Goal: Task Accomplishment & Management: Manage account settings

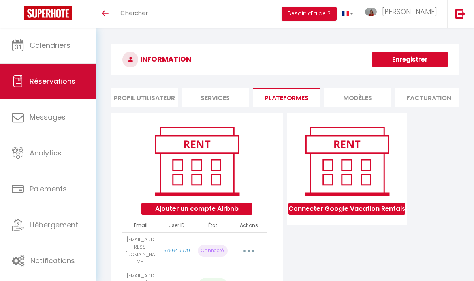
click at [34, 77] on span "Réservations" at bounding box center [53, 81] width 46 height 10
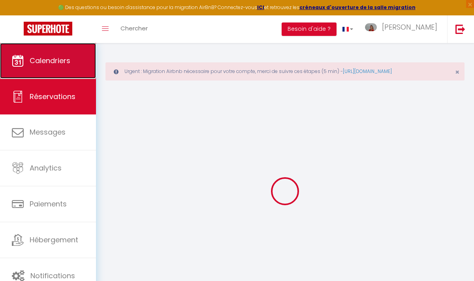
click at [47, 53] on link "Calendriers" at bounding box center [48, 61] width 96 height 36
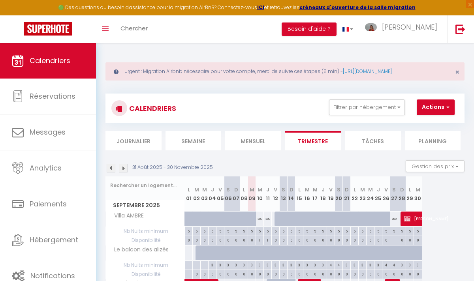
click at [121, 166] on img at bounding box center [123, 168] width 9 height 9
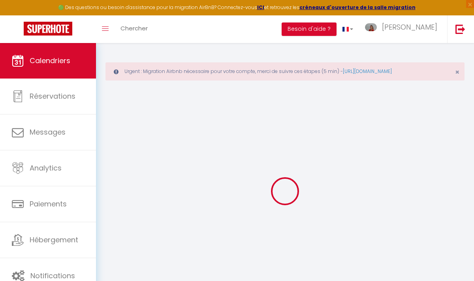
select select
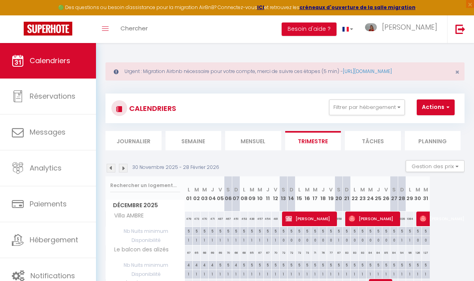
select select
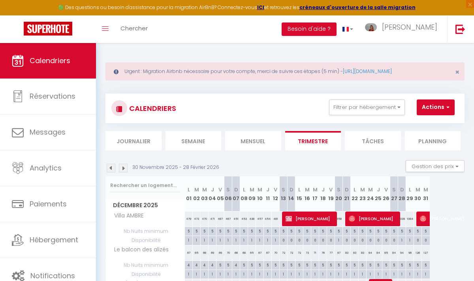
select select
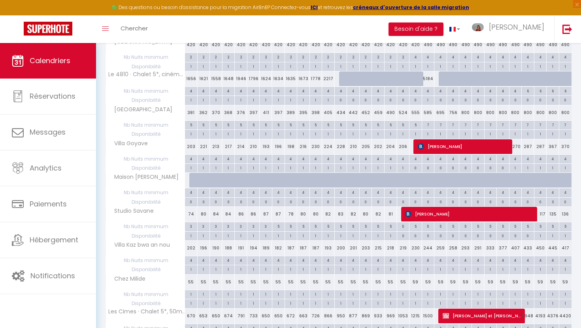
scroll to position [311, 0]
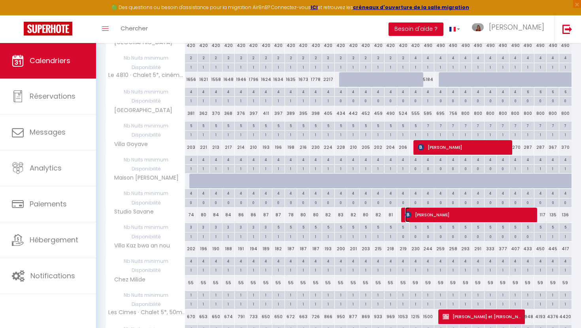
click at [426, 213] on span "Nathalie JOBERT KERCRET" at bounding box center [470, 214] width 131 height 15
select select "OK"
select select "KO"
select select "0"
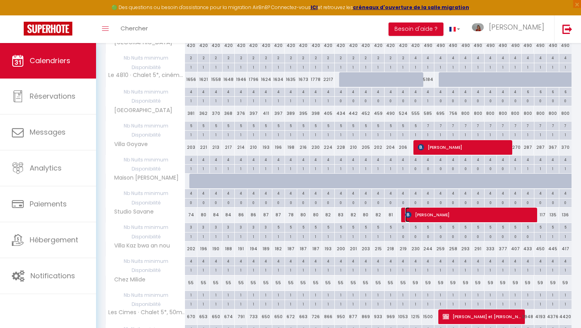
select select "1"
select select
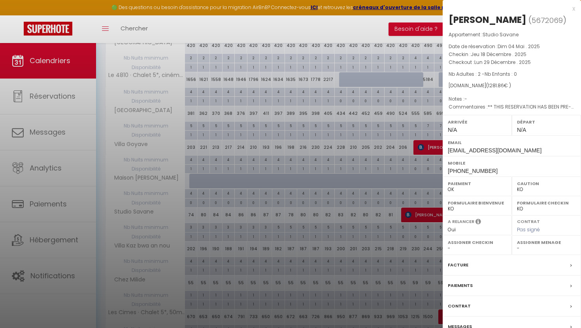
click at [171, 203] on div at bounding box center [290, 164] width 581 height 328
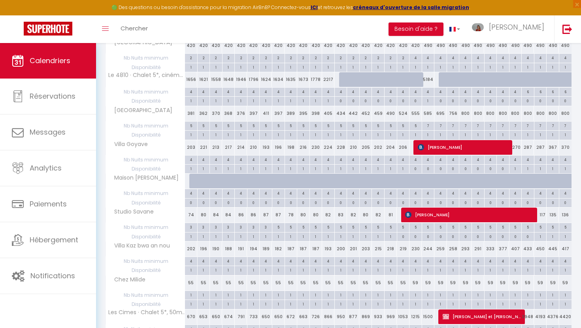
click at [192, 213] on div "74" at bounding box center [191, 215] width 13 height 15
type input "74"
type input "Lun 01 Décembre 2025"
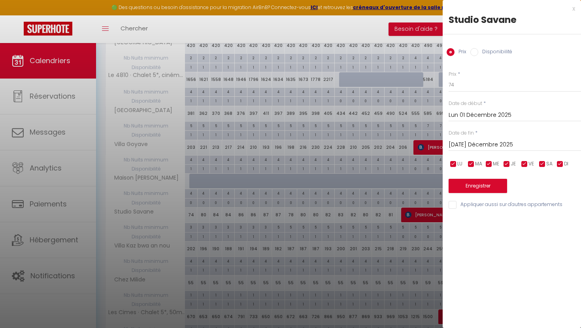
click at [472, 141] on input "Mar 02 Décembre 2025" at bounding box center [514, 145] width 132 height 10
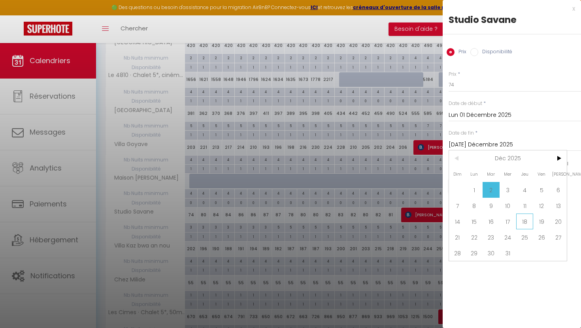
click at [474, 221] on span "18" at bounding box center [524, 222] width 17 height 16
type input "Jeu 18 Décembre 2025"
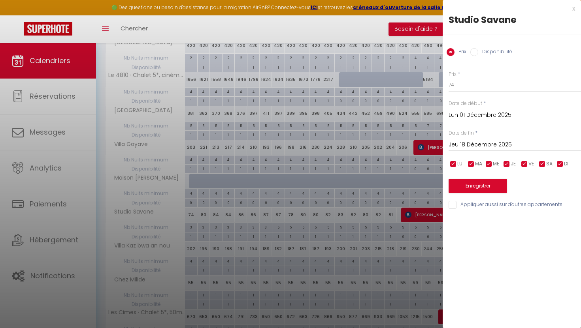
click at [331, 29] on div at bounding box center [290, 164] width 581 height 328
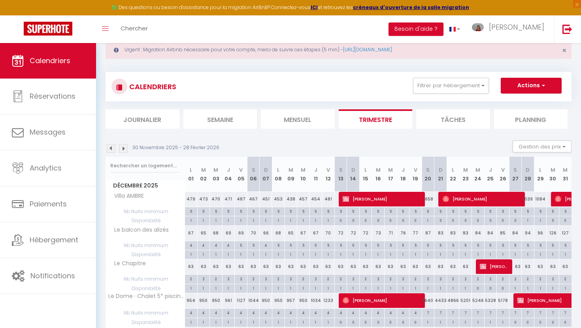
scroll to position [0, 0]
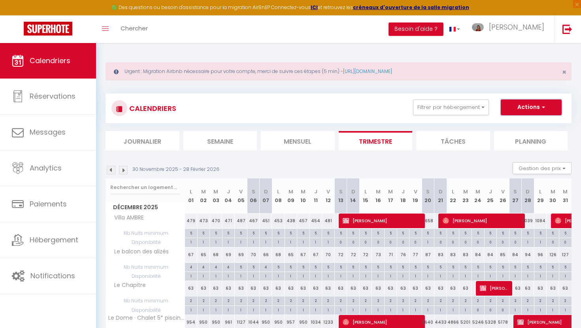
click at [474, 110] on button "Actions" at bounding box center [530, 108] width 61 height 16
click at [474, 121] on link "Nouvelle réservation" at bounding box center [522, 126] width 69 height 12
select select
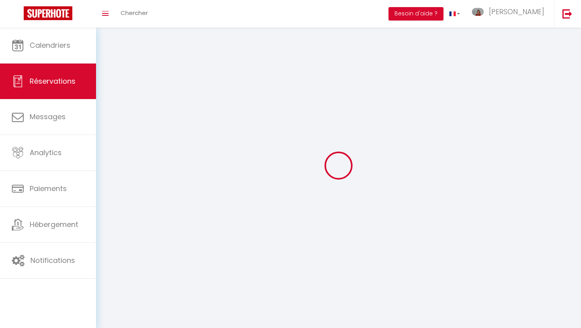
select select
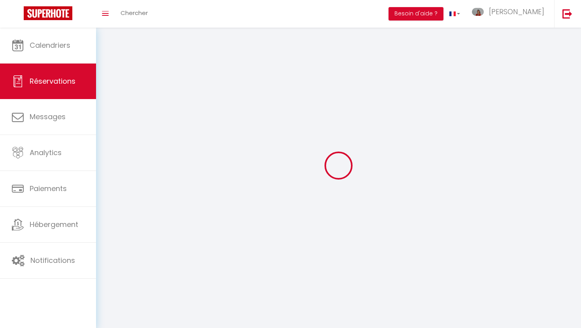
select select
checkbox input "false"
select select
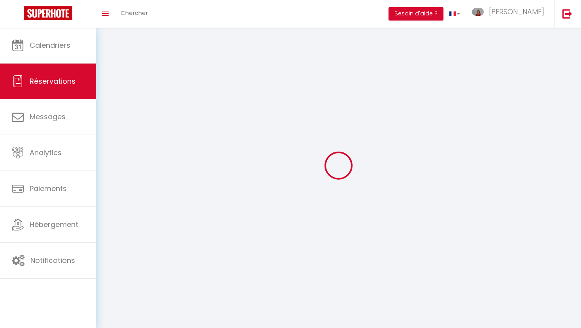
select select
checkbox input "false"
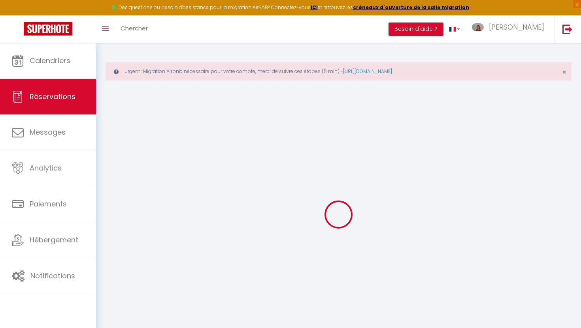
select select
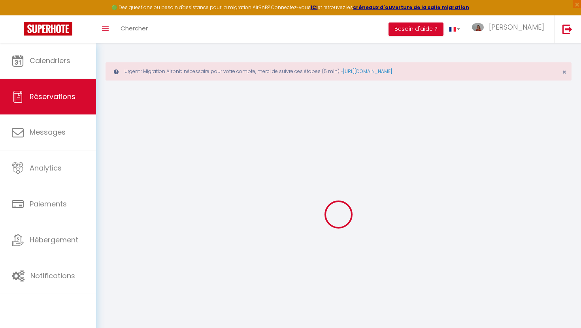
select select
checkbox input "false"
select select
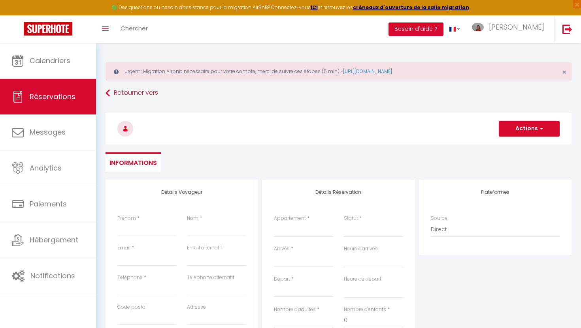
select select
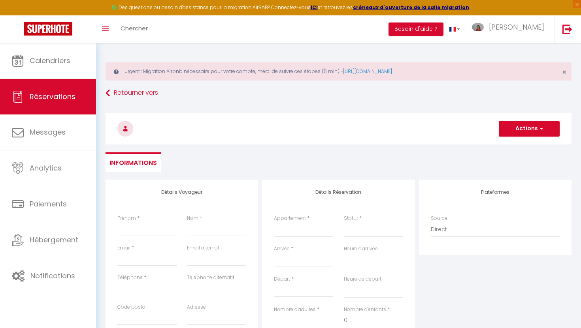
checkbox input "false"
select select
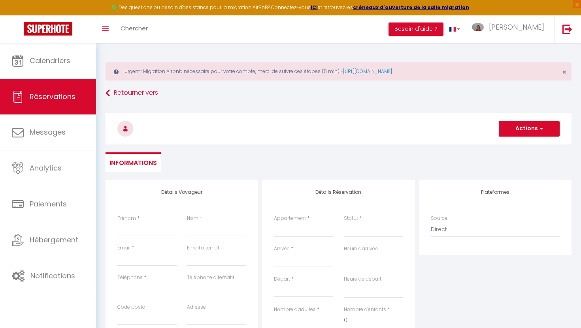
select select
checkbox input "false"
select select
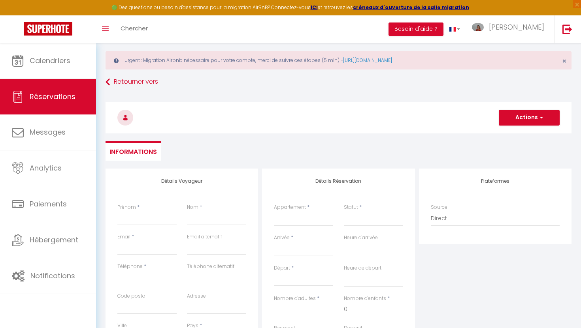
scroll to position [17, 0]
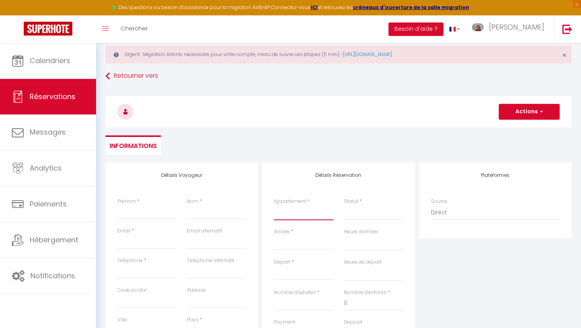
click at [301, 212] on select "Villa AMBRE Le Dome · Chalet 5* piscine, sauna, ski in/out, 10 personnes Villa …" at bounding box center [303, 212] width 59 height 15
select select "42971"
click at [274, 205] on select "Villa AMBRE Le Dome · Chalet 5* piscine, sauna, ski in/out, 10 personnes Villa …" at bounding box center [303, 212] width 59 height 15
select select
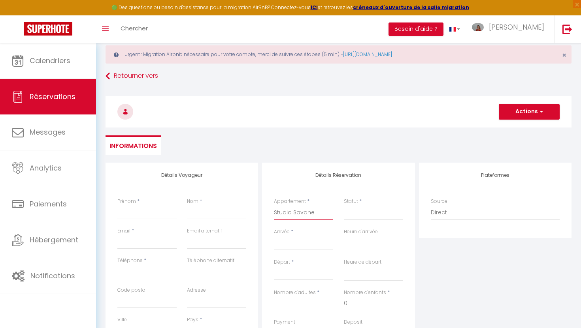
select select
checkbox input "false"
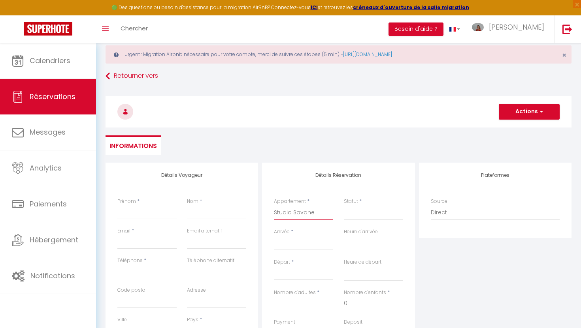
select select
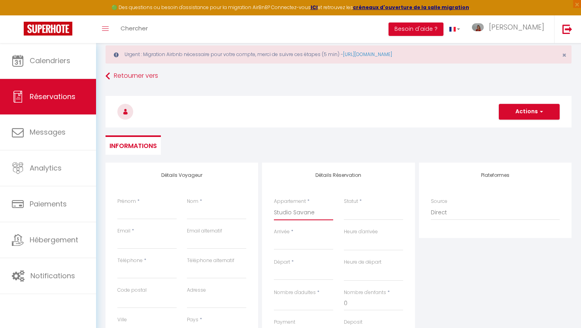
select select
checkbox input "false"
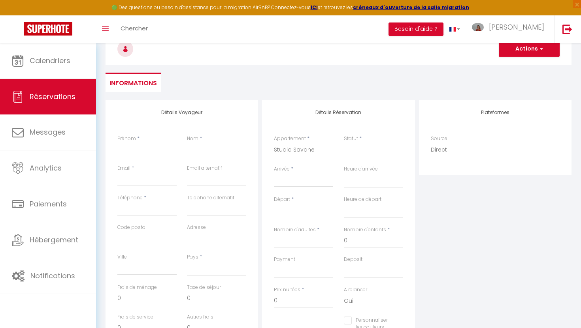
click at [303, 183] on input "Arrivée" at bounding box center [303, 181] width 59 height 10
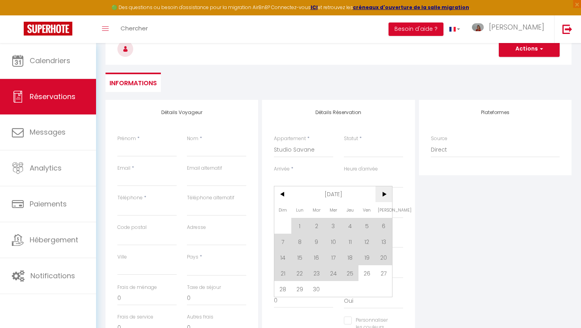
click at [379, 196] on span ">" at bounding box center [383, 194] width 17 height 16
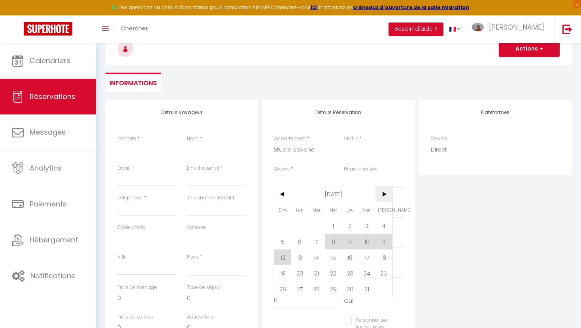
click at [379, 196] on span ">" at bounding box center [383, 194] width 17 height 16
click at [386, 190] on span ">" at bounding box center [383, 194] width 17 height 16
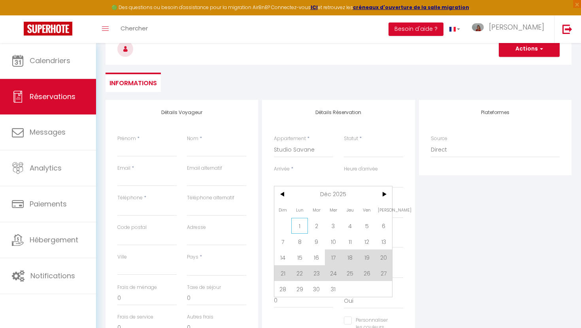
click at [299, 225] on span "1" at bounding box center [299, 226] width 17 height 16
select select
type input "Lun 01 Décembre 2025"
select select
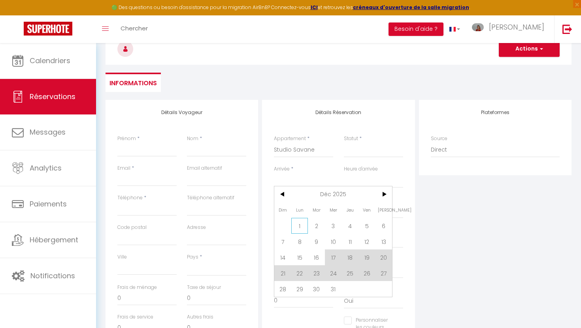
type input "Mar 02 Décembre 2025"
select select
checkbox input "false"
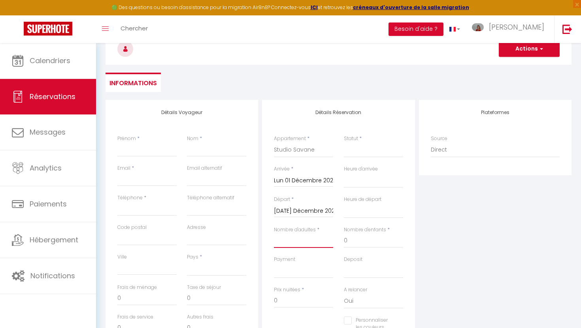
click at [286, 246] on input "Nombre d'adultes" at bounding box center [303, 241] width 59 height 14
click at [300, 216] on input "Mar 02 Décembre 2025" at bounding box center [303, 211] width 59 height 10
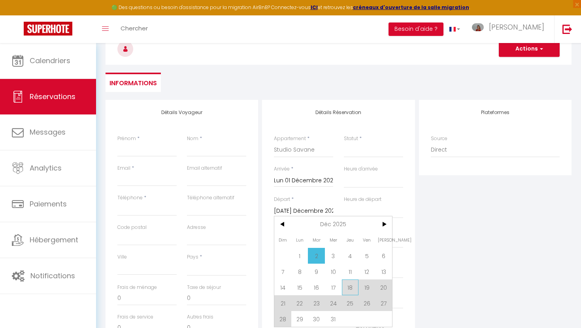
click at [345, 281] on span "18" at bounding box center [350, 288] width 17 height 16
select select
type input "Jeu 18 Décembre 2025"
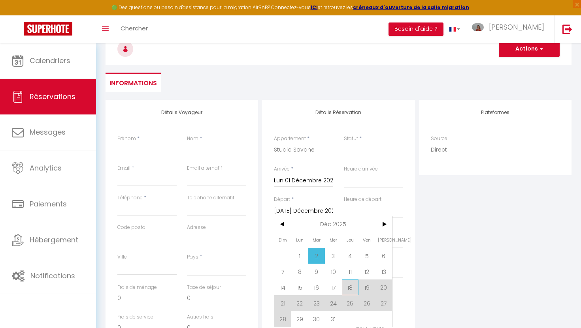
select select
checkbox input "false"
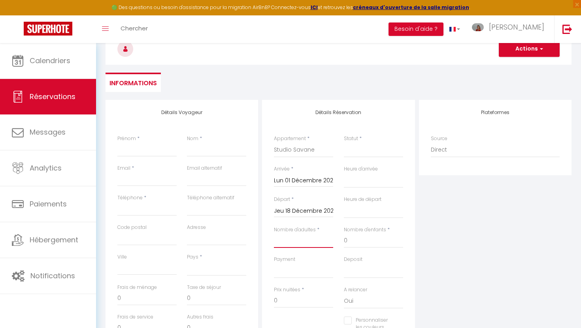
click at [297, 235] on input "Nombre d'adultes" at bounding box center [303, 241] width 59 height 14
type input "1"
select select
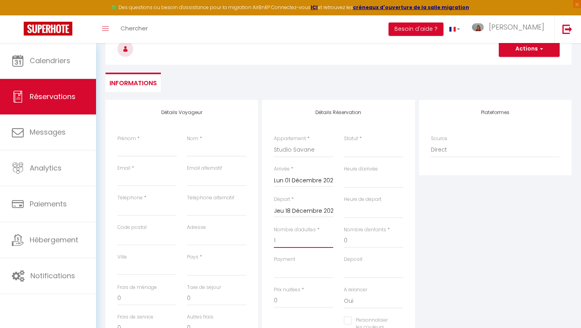
select select
checkbox input "false"
select select
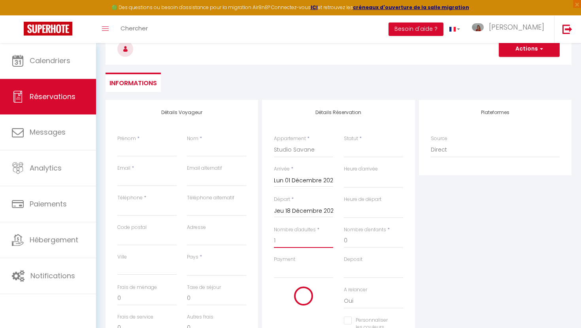
type input "50"
type input "68"
select select
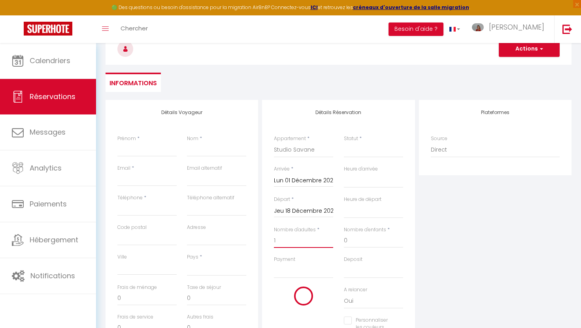
select select
type input "1396"
checkbox input "false"
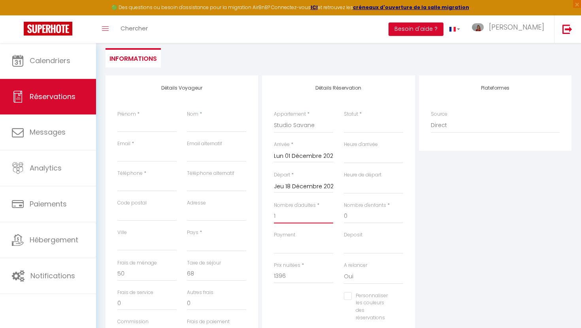
scroll to position [189, 0]
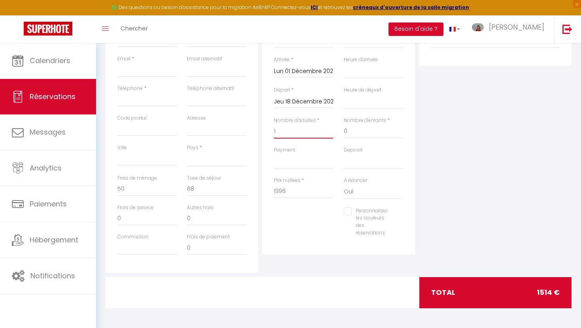
type input "1"
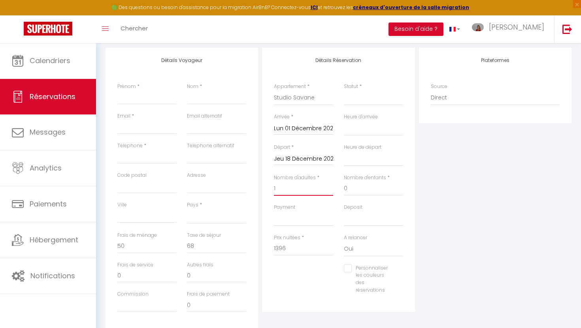
scroll to position [0, 0]
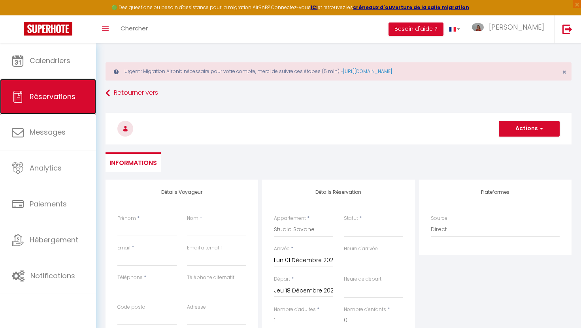
click at [62, 103] on link "Réservations" at bounding box center [48, 97] width 96 height 36
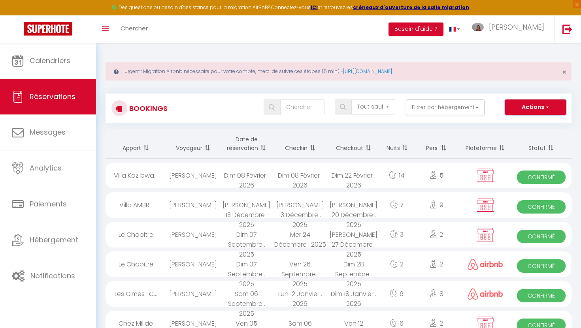
click at [474, 112] on button "Actions" at bounding box center [535, 108] width 61 height 16
click at [474, 125] on link "Nouvelle Réservation" at bounding box center [523, 124] width 85 height 10
select select
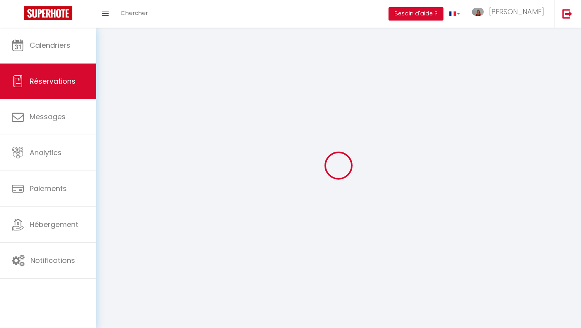
select select
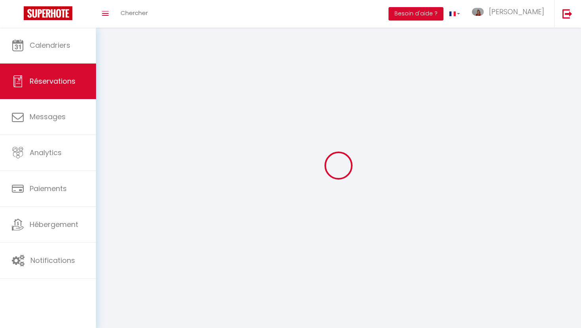
select select
checkbox input "false"
select select
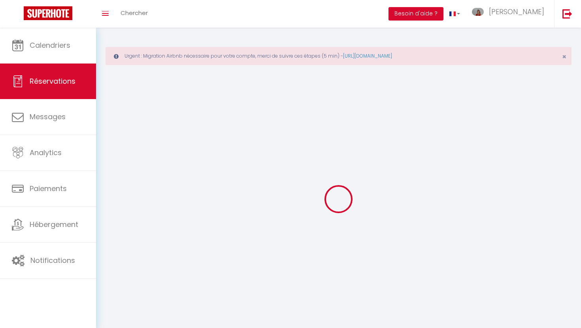
select select
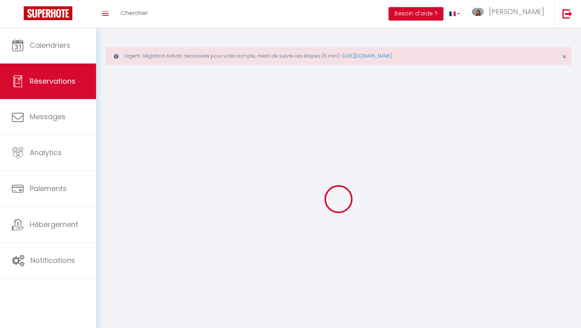
select select
checkbox input "false"
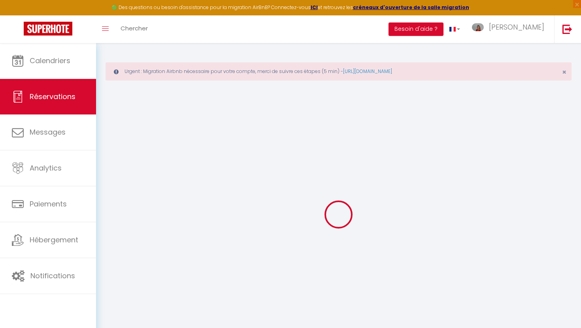
select select
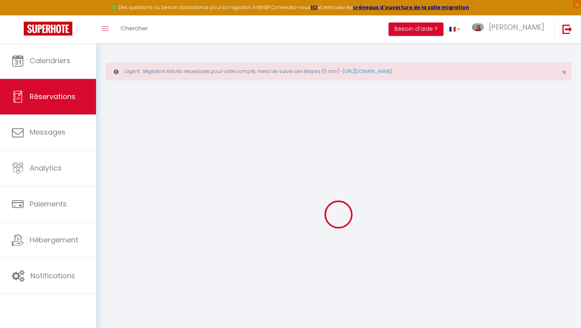
select select
checkbox input "false"
select select
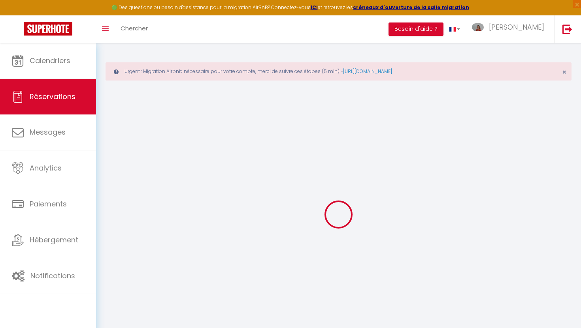
select select
checkbox input "false"
select select
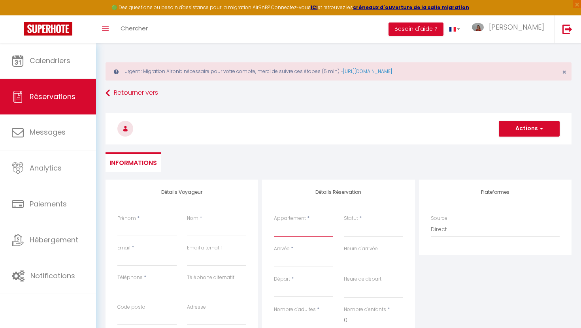
click at [298, 234] on select "Villa AMBRE Le Dome · Chalet 5* piscine, sauna, ski in/out, 10 personnes Villa …" at bounding box center [303, 229] width 59 height 15
select select "42971"
click at [274, 222] on select "Villa AMBRE Le Dome · Chalet 5* piscine, sauna, ski in/out, 10 personnes Villa …" at bounding box center [303, 229] width 59 height 15
select select
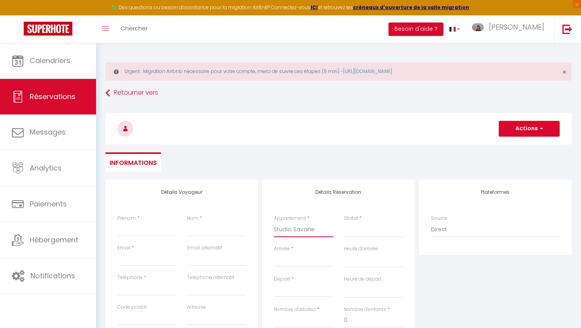
select select
checkbox input "false"
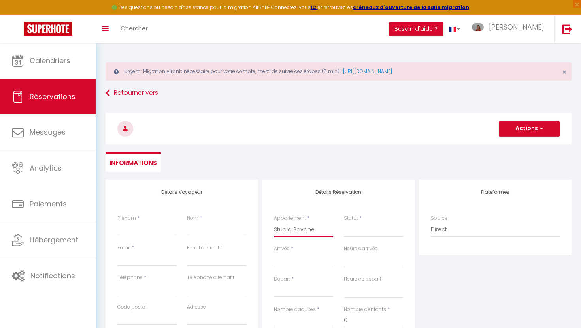
select select
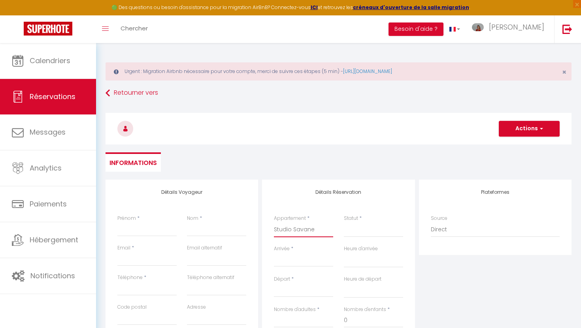
select select
checkbox input "false"
click at [285, 263] on input "Arrivée" at bounding box center [303, 261] width 59 height 10
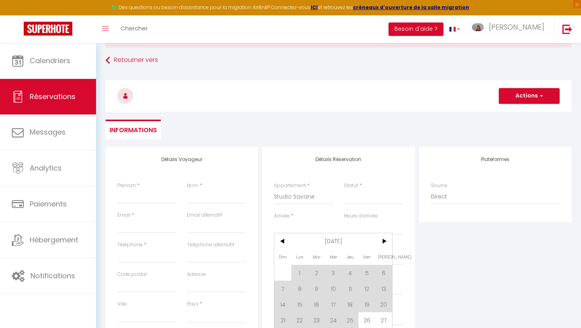
scroll to position [50, 0]
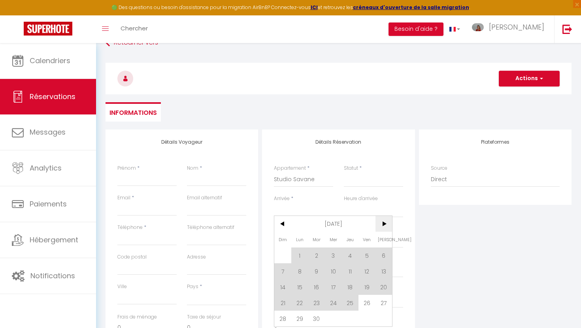
click at [384, 223] on span ">" at bounding box center [383, 224] width 17 height 16
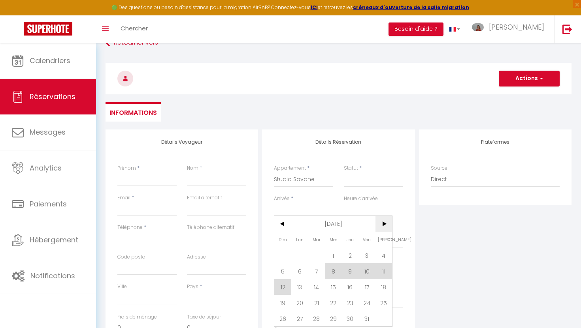
click at [383, 228] on span ">" at bounding box center [383, 224] width 17 height 16
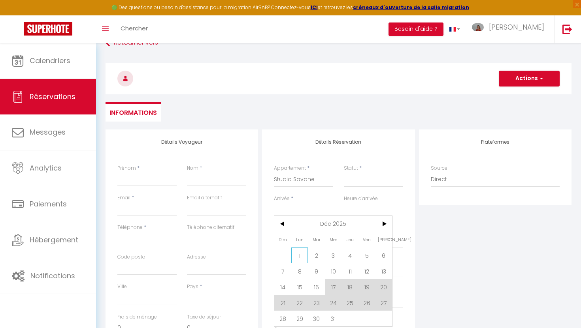
click at [298, 256] on span "1" at bounding box center [299, 256] width 17 height 16
select select
type input "Lun 01 Décembre 2025"
select select
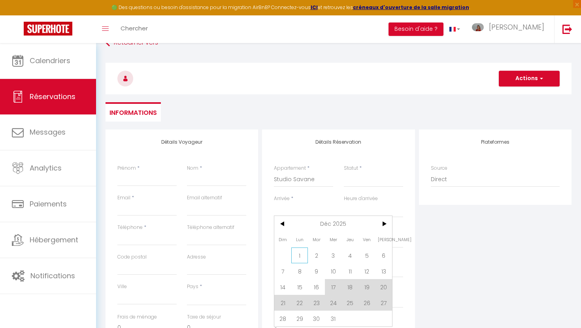
type input "Mar 02 Décembre 2025"
select select
checkbox input "false"
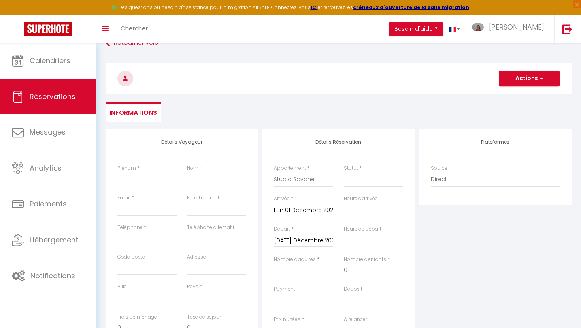
click at [297, 239] on input "Mar 02 Décembre 2025" at bounding box center [303, 241] width 59 height 10
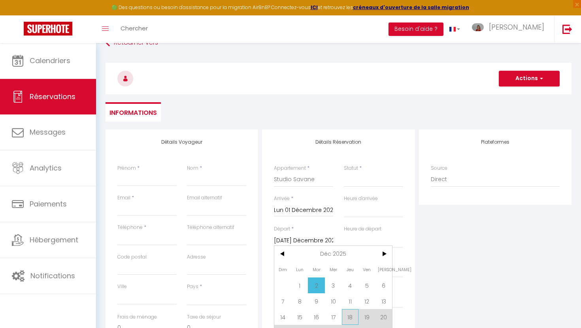
click at [350, 281] on span "18" at bounding box center [350, 317] width 17 height 16
select select
type input "Jeu 18 Décembre 2025"
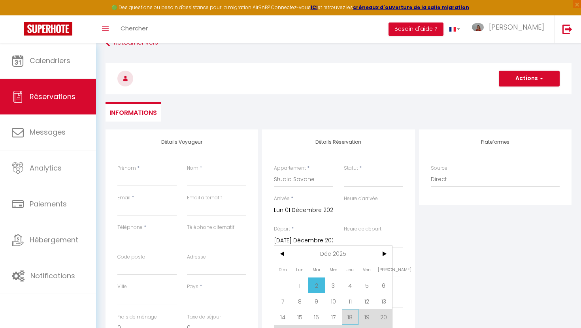
select select
checkbox input "false"
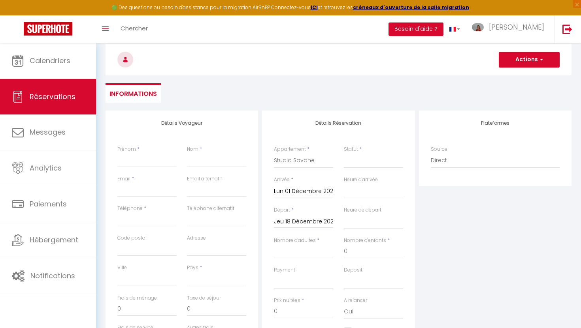
scroll to position [81, 0]
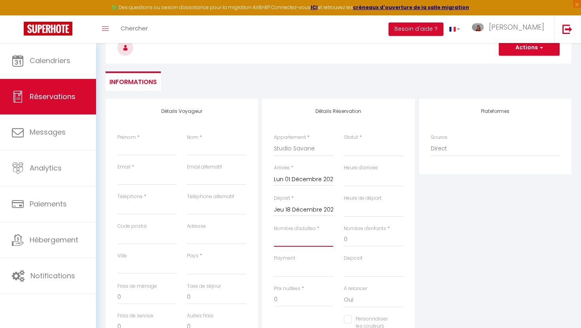
click at [302, 241] on input "Nombre d'adultes" at bounding box center [303, 240] width 59 height 14
type input "1"
select select
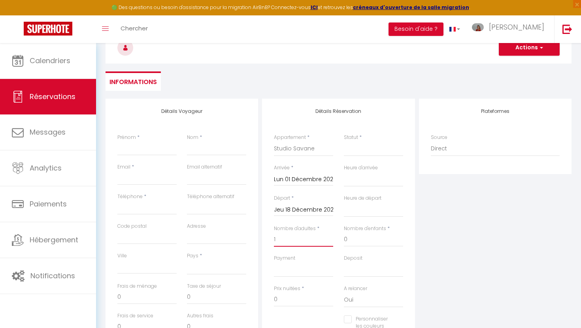
select select
checkbox input "false"
select select
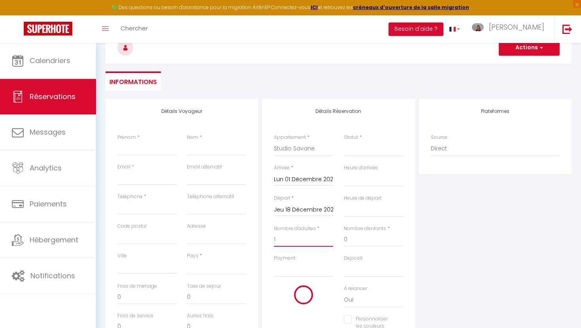
type input "50"
type input "68"
select select
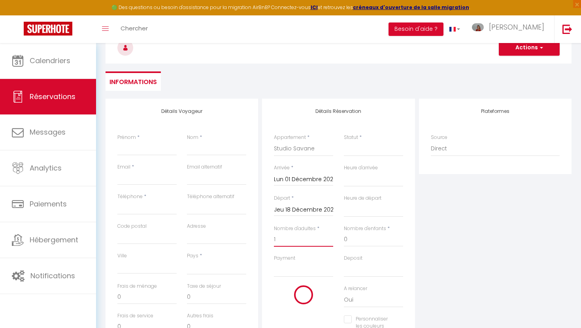
select select
type input "1396"
checkbox input "false"
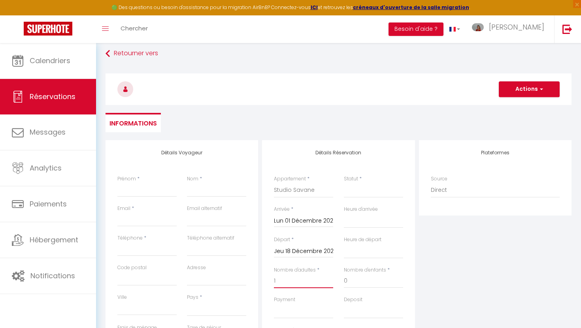
scroll to position [37, 0]
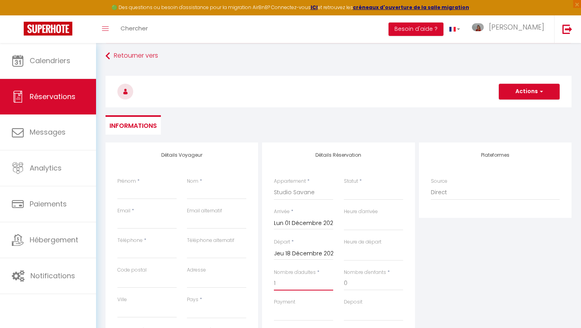
type input "1"
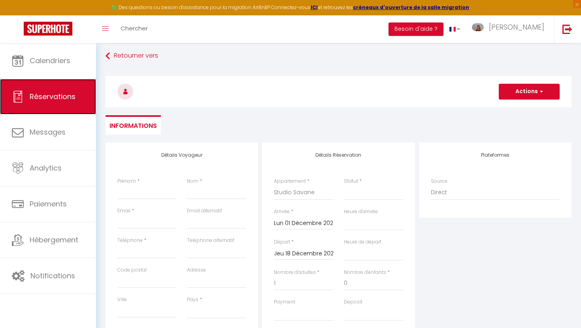
click at [33, 94] on span "Réservations" at bounding box center [53, 97] width 46 height 10
select select "not_cancelled"
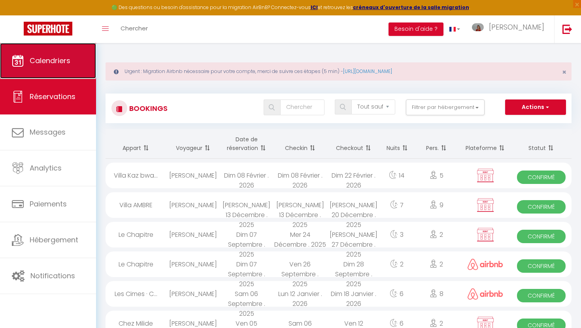
click at [62, 57] on span "Calendriers" at bounding box center [50, 61] width 41 height 10
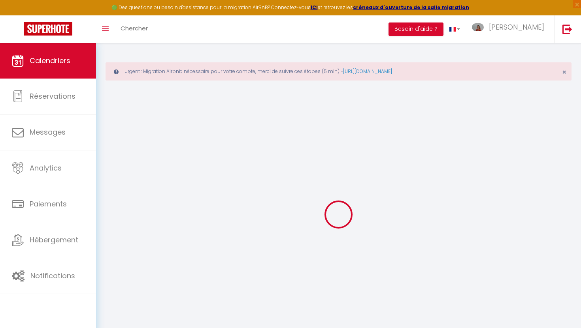
select select
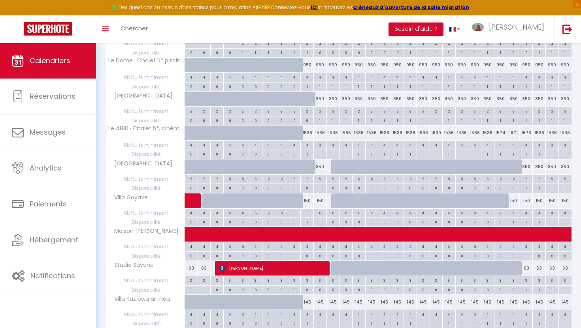
scroll to position [262, 0]
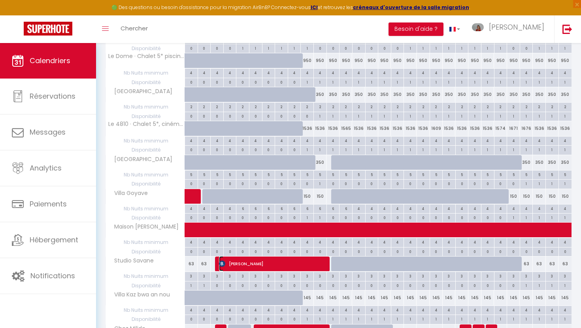
click at [278, 259] on span "[PERSON_NAME]" at bounding box center [273, 263] width 109 height 15
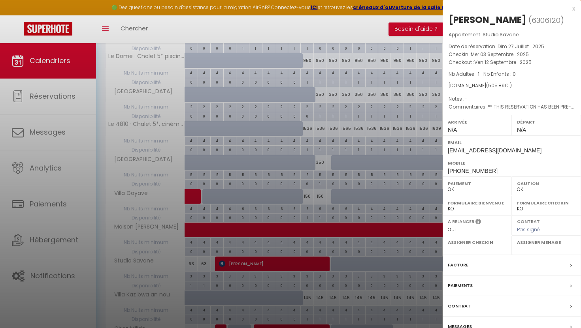
click at [459, 266] on label "Facture" at bounding box center [458, 265] width 21 height 8
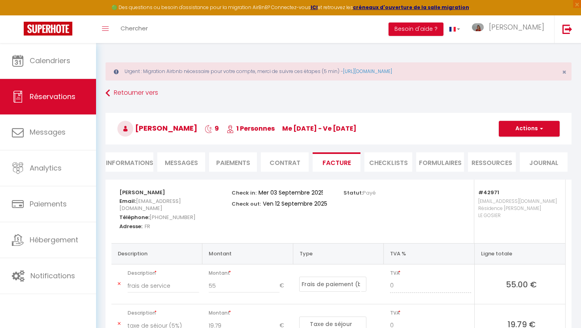
click at [128, 162] on li "Informations" at bounding box center [129, 161] width 48 height 19
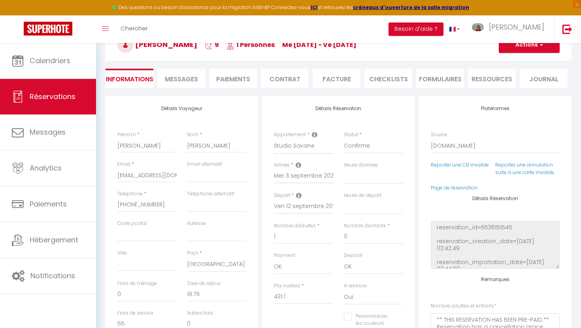
scroll to position [101, 0]
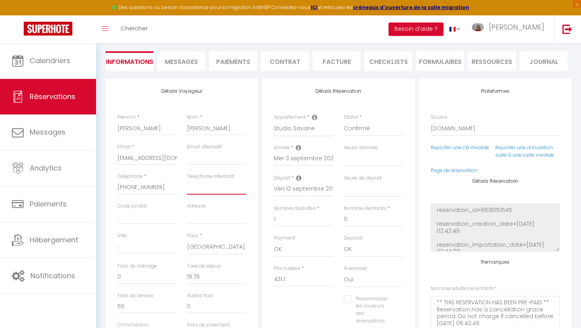
click at [200, 186] on input "Téléphone alternatif" at bounding box center [216, 188] width 59 height 14
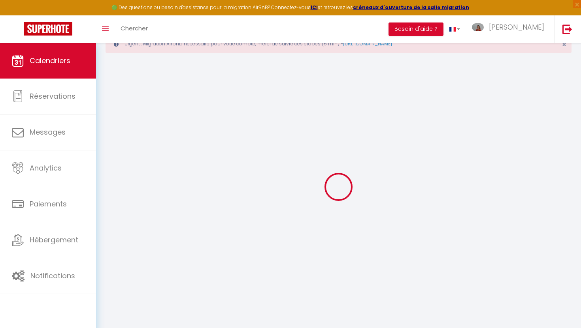
scroll to position [43, 0]
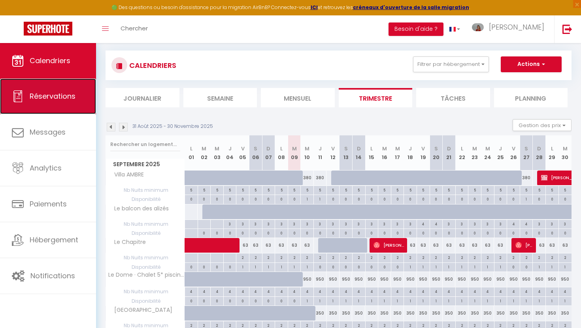
click at [66, 100] on span "Réservations" at bounding box center [53, 96] width 46 height 10
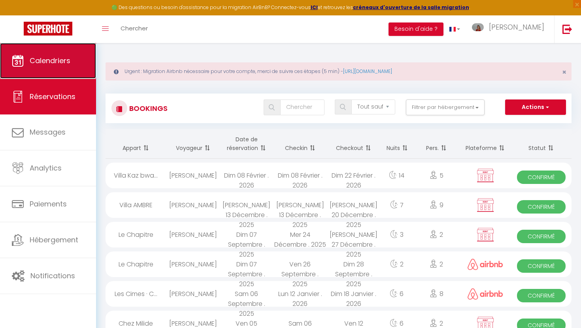
click at [70, 67] on link "Calendriers" at bounding box center [48, 61] width 96 height 36
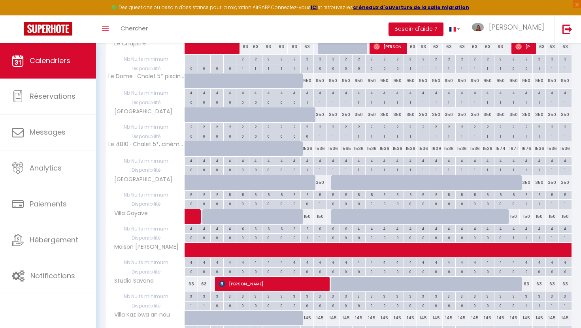
scroll to position [252, 0]
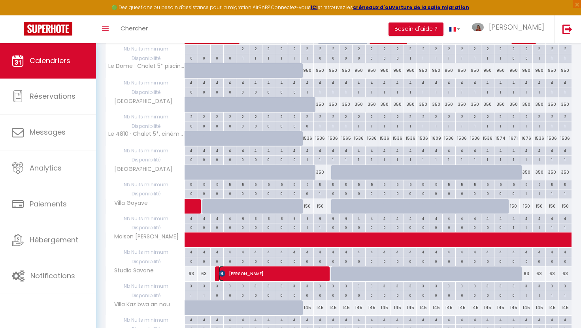
click at [257, 275] on span "[PERSON_NAME]" at bounding box center [273, 273] width 109 height 15
select select "OK"
select select "0"
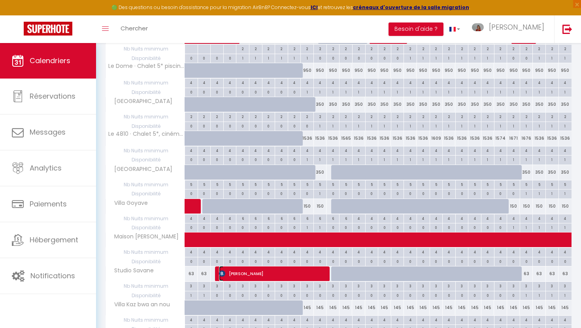
select select "1"
select select
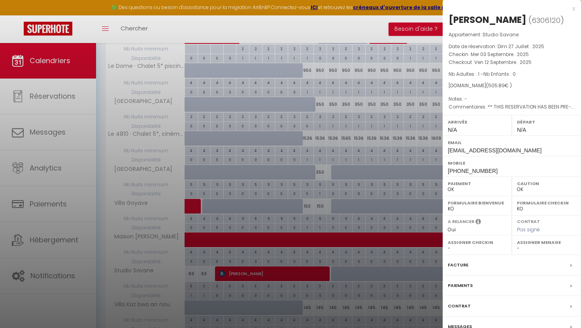
click at [460, 267] on label "Facture" at bounding box center [458, 265] width 21 height 8
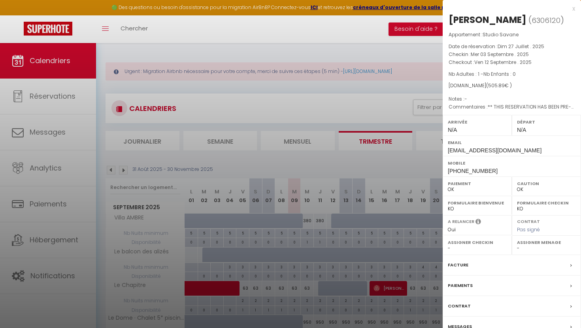
select select
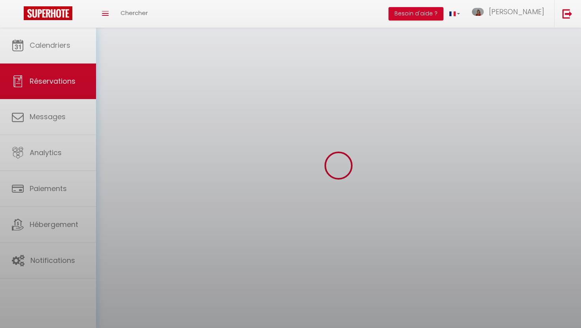
select select
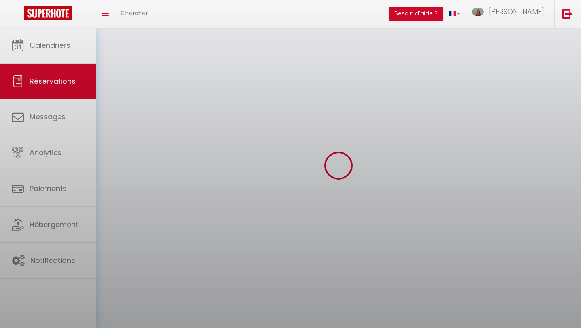
select select
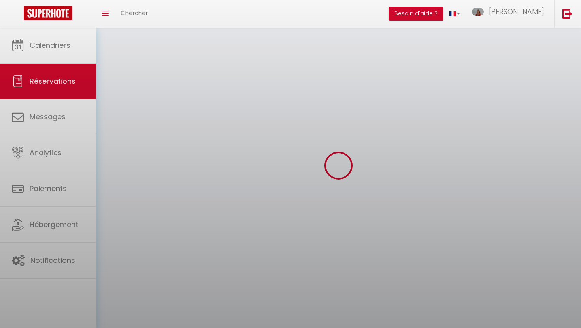
select select
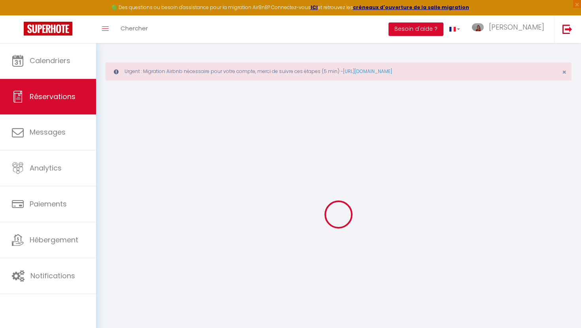
select select
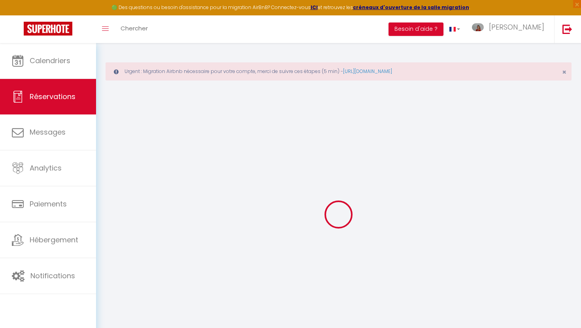
select select
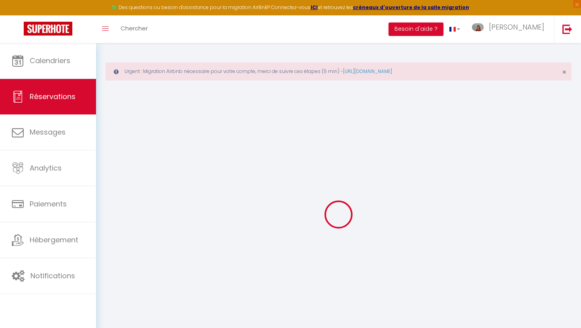
select select
type input "[PERSON_NAME]"
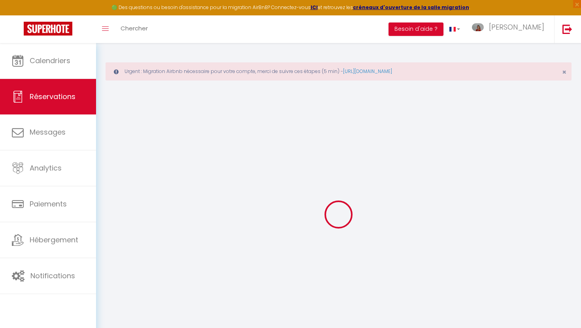
type input "[PERSON_NAME]"
type input "[EMAIL_ADDRESS][DOMAIN_NAME]"
type input "[PHONE_NUMBER]"
type input "."
select select "FR"
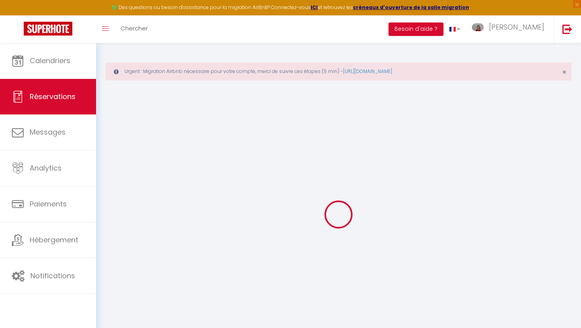
type input "55"
type input "87.5"
type input "5.06"
select select "42971"
select select "1"
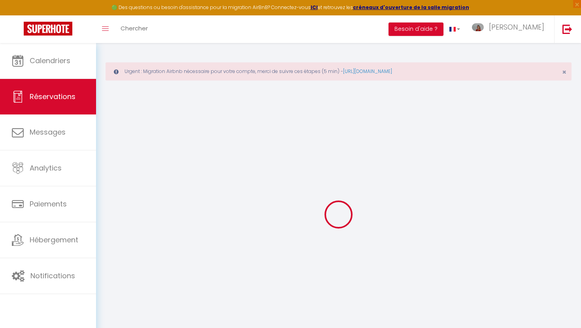
select select
type input "1"
select select "12"
select select "15"
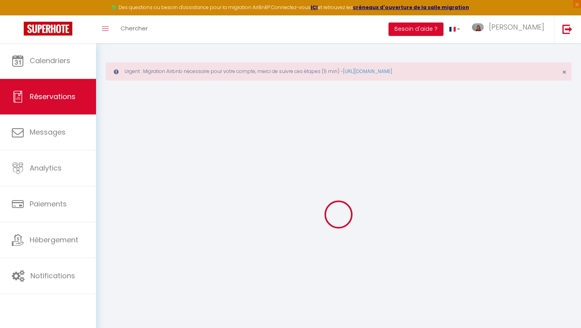
select select "2"
type input "50"
type input "0"
select select
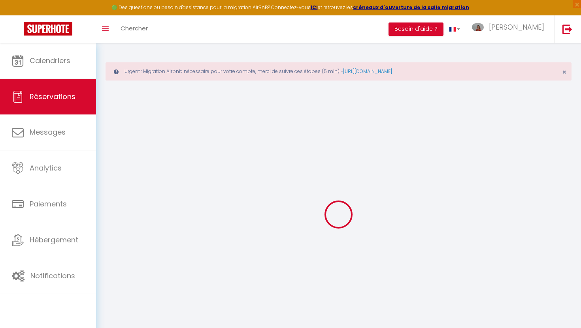
select select
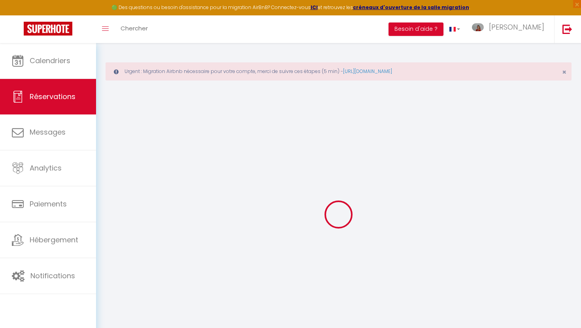
checkbox input "false"
type enfants0 "** THIS RESERVATION HAS BEEN PRE-PAID ** Reservation has a cancellation grace p…"
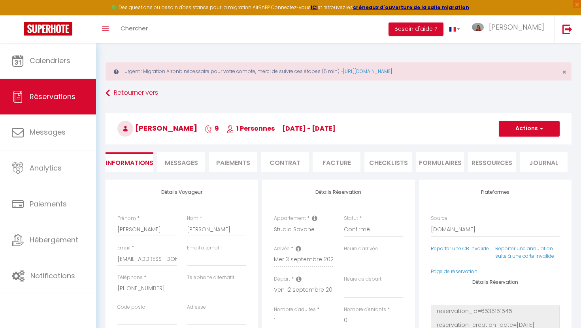
type input "19.79"
select select
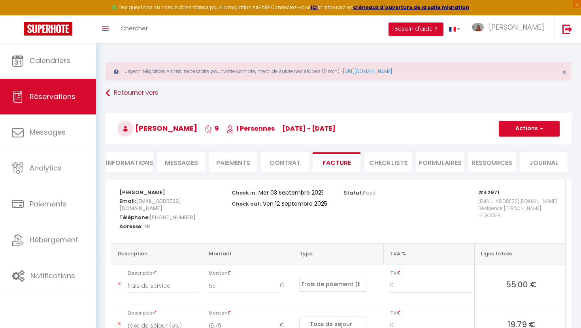
click at [140, 160] on li "Informations" at bounding box center [129, 161] width 48 height 19
select select
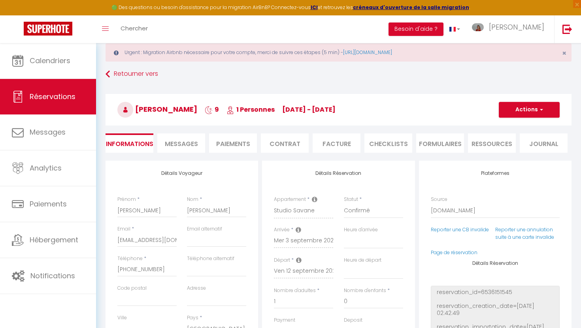
scroll to position [20, 0]
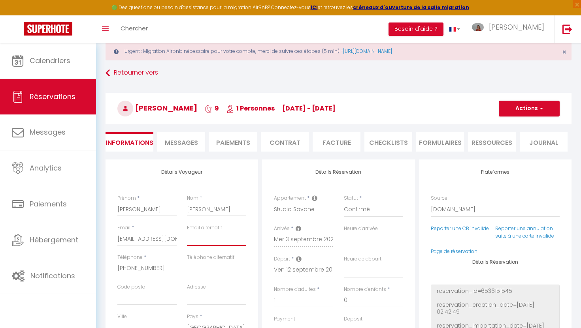
click at [199, 238] on input "email" at bounding box center [216, 239] width 59 height 14
type input "b"
select select
checkbox input "false"
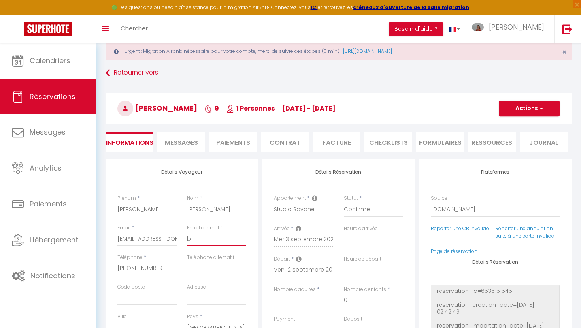
type input "br"
select select
checkbox input "false"
type input "bri"
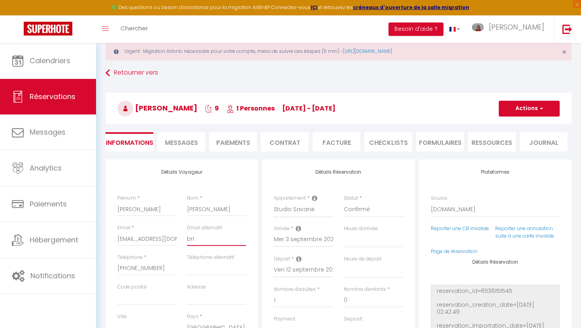
select select
checkbox input "false"
type input "brig"
select select
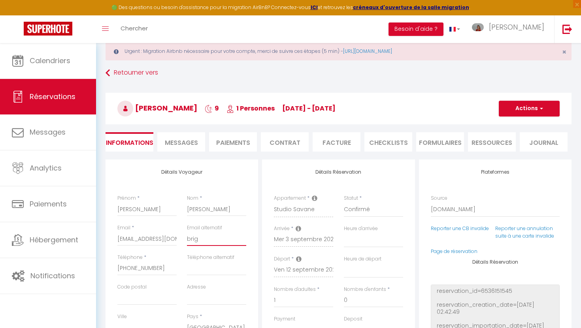
select select
checkbox input "false"
type input "brigi"
select select
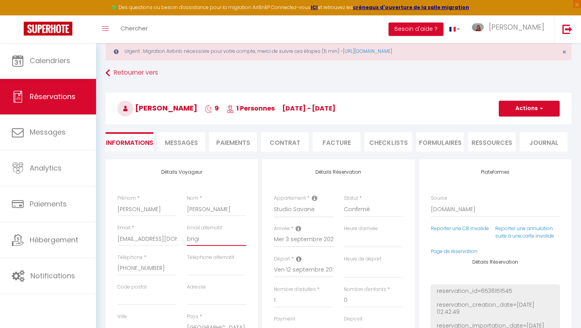
checkbox input "false"
type input "brigit"
select select
checkbox input "false"
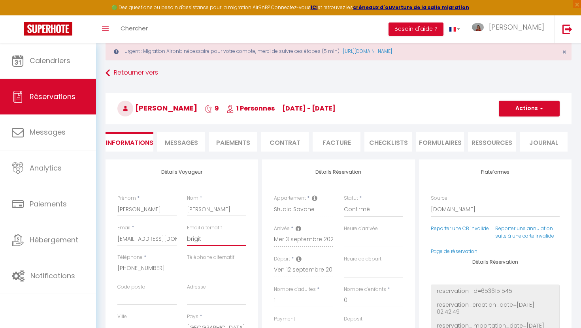
type input "[PERSON_NAME]"
select select
checkbox input "false"
type input "[PERSON_NAME]"
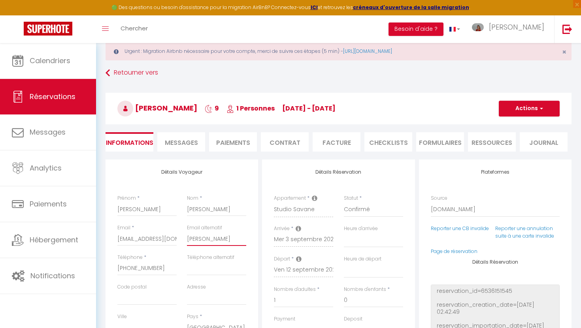
select select
checkbox input "false"
type input "[PERSON_NAME]."
select select
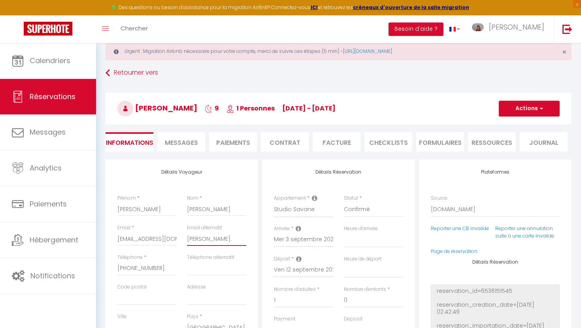
select select
checkbox input "false"
type input "[PERSON_NAME].c"
select select
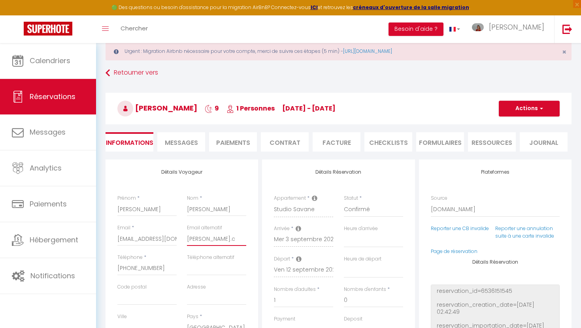
checkbox input "false"
type input "[DOMAIN_NAME]"
select select
checkbox input "false"
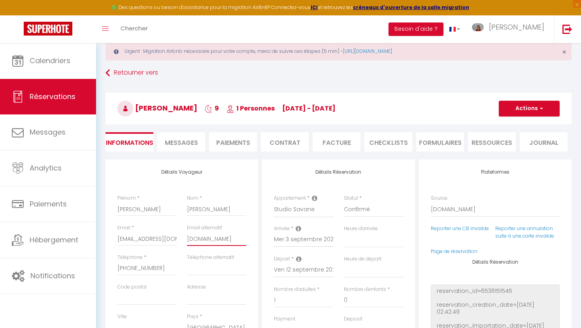
type input "[DOMAIN_NAME]"
select select
checkbox input "false"
type input "[DOMAIN_NAME]."
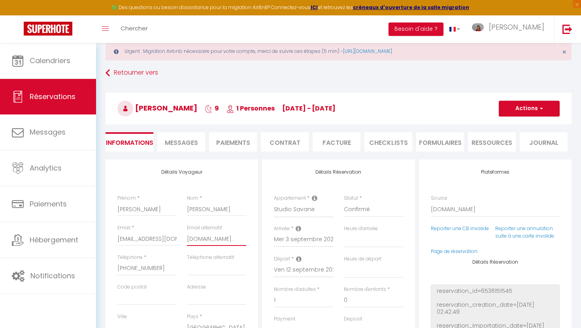
select select
checkbox input "false"
type input "[PERSON_NAME].cat.b"
select select
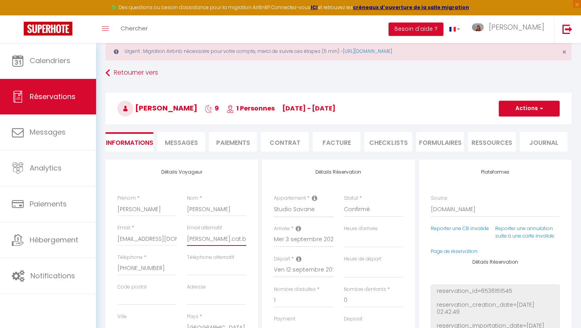
select select
checkbox input "false"
type input "[DOMAIN_NAME]"
select select
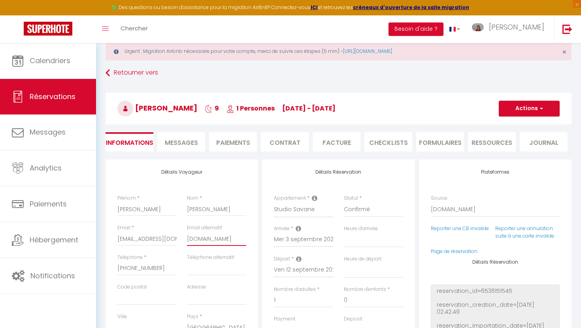
checkbox input "false"
type input "[PERSON_NAME].cat.bou"
select select
checkbox input "false"
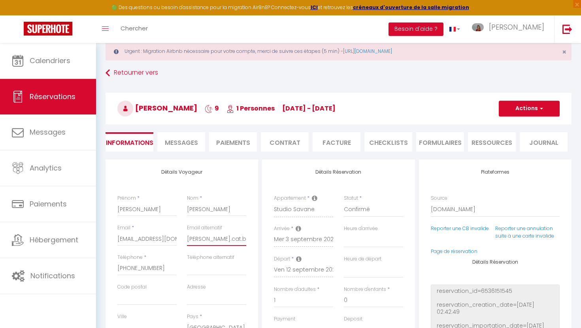
type input "[PERSON_NAME].cat.[PERSON_NAME]"
select select
checkbox input "false"
type input "[PERSON_NAME].cat.[PERSON_NAME]"
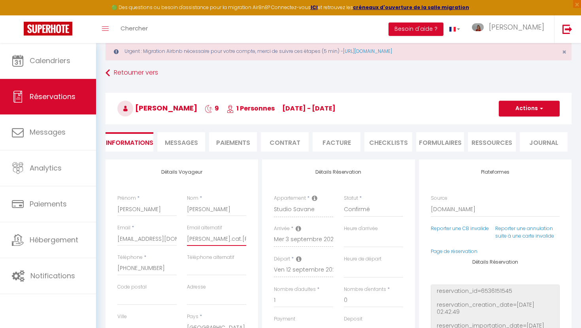
select select
checkbox input "false"
type input "[PERSON_NAME].cat.[PERSON_NAME]"
select select
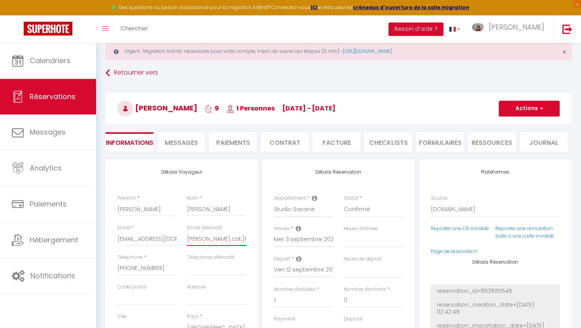
select select
checkbox input "false"
type input "[PERSON_NAME].cat.bourgeo"
select select
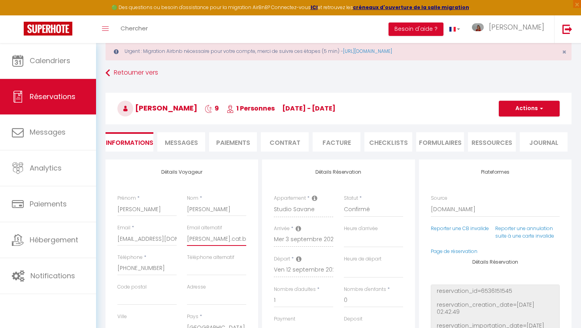
checkbox input "false"
type input "[PERSON_NAME].cat.bourgeoi"
select select
checkbox input "false"
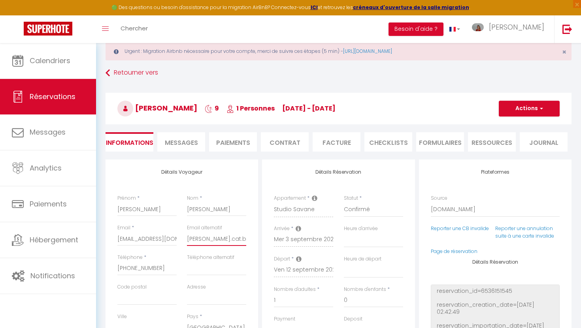
type input "[PERSON_NAME].cat.[PERSON_NAME]"
select select
checkbox input "false"
type input "[PERSON_NAME].cat.[PERSON_NAME]@"
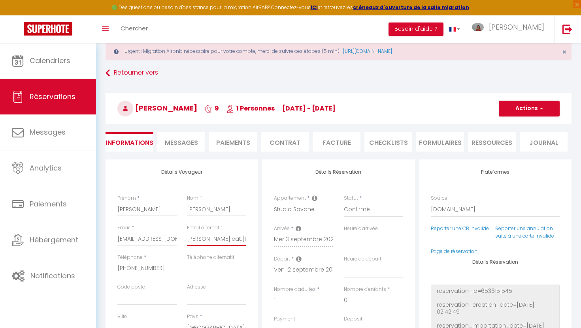
select select
checkbox input "false"
type input "[PERSON_NAME].cat.[PERSON_NAME]@g"
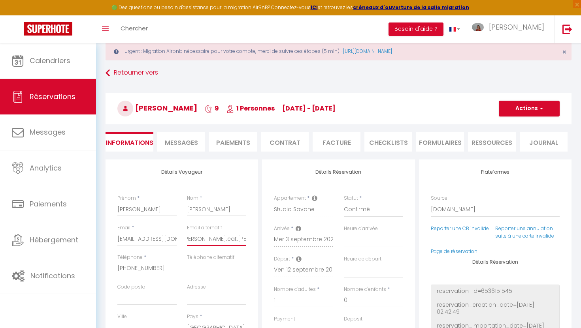
select select
checkbox input "false"
type input "[PERSON_NAME].cat.[PERSON_NAME]@gm"
select select
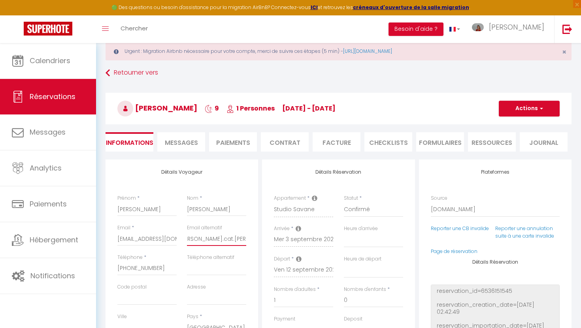
select select
checkbox input "false"
type input "brigitte.cat.[PERSON_NAME]@gma"
select select
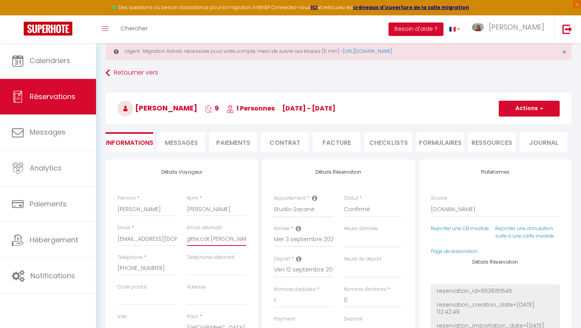
checkbox input "false"
type input "[PERSON_NAME].cat.[PERSON_NAME]@gmai"
select select
checkbox input "false"
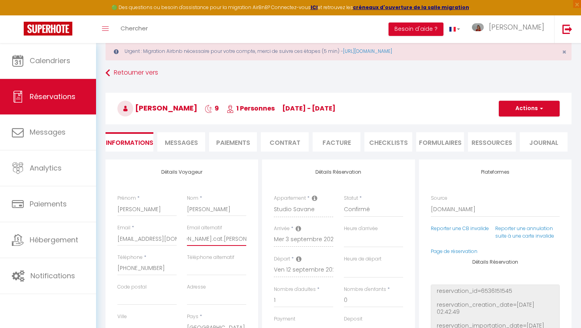
type input "[PERSON_NAME][EMAIL_ADDRESS][PERSON_NAME]"
select select
checkbox input "false"
type input "[PERSON_NAME][EMAIL_ADDRESS][PERSON_NAME]."
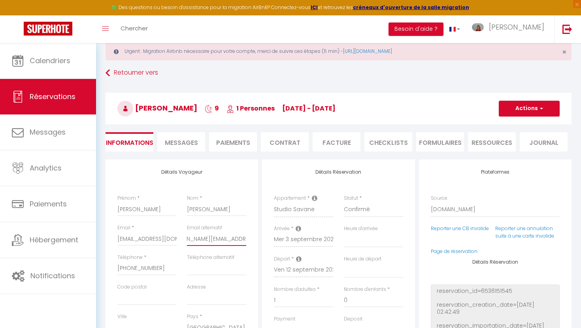
select select
checkbox input "false"
type input "brigitte.cat.[PERSON_NAME]@gmail.c"
select select
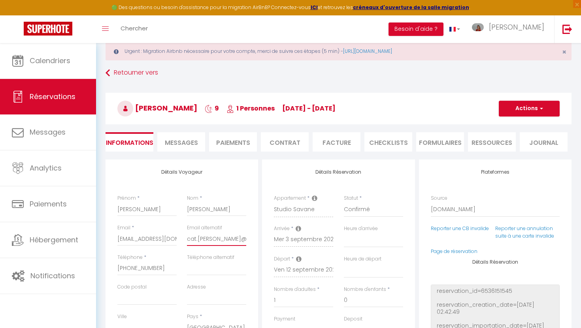
select select
checkbox input "false"
type input "[EMAIL_ADDRESS][PERSON_NAME][DOMAIN_NAME]"
select select
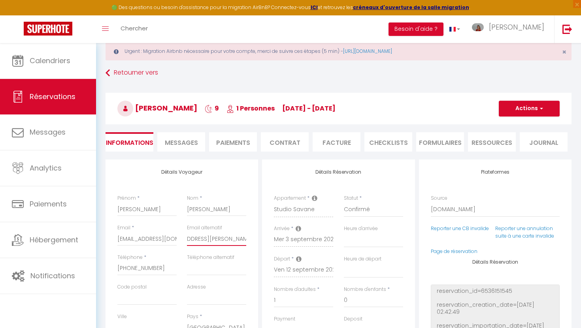
checkbox input "false"
type input "[EMAIL_ADDRESS][PERSON_NAME][DOMAIN_NAME]"
select select
checkbox input "false"
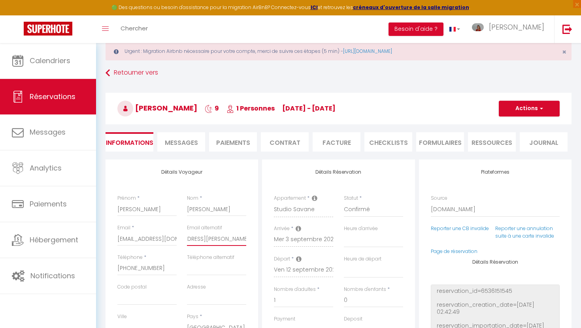
scroll to position [0, 34]
click at [522, 112] on button "Actions" at bounding box center [528, 109] width 61 height 16
click at [514, 125] on link "Enregistrer" at bounding box center [521, 126] width 62 height 10
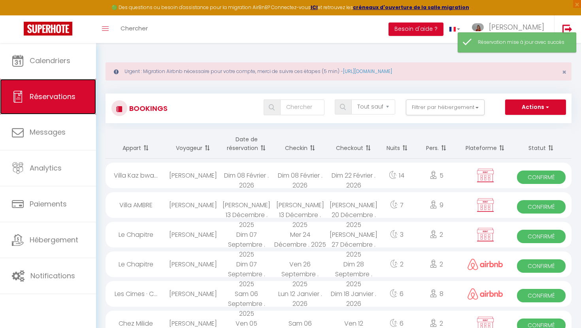
click at [67, 98] on span "Réservations" at bounding box center [53, 97] width 46 height 10
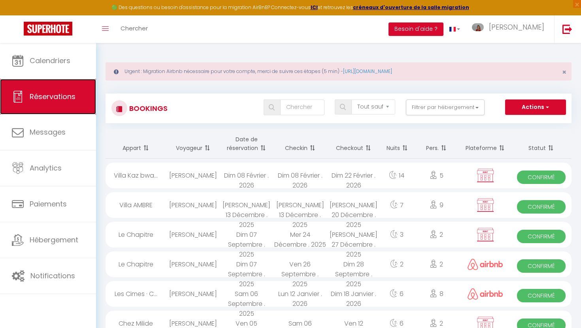
click at [68, 98] on span "Réservations" at bounding box center [53, 97] width 46 height 10
click at [59, 100] on span "Réservations" at bounding box center [53, 97] width 46 height 10
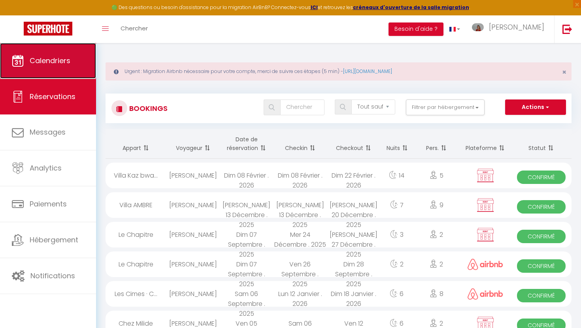
click at [34, 51] on link "Calendriers" at bounding box center [48, 61] width 96 height 36
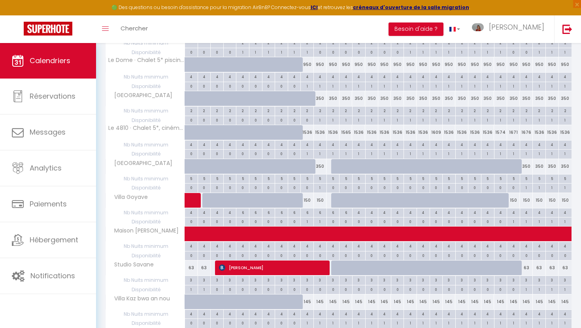
scroll to position [289, 0]
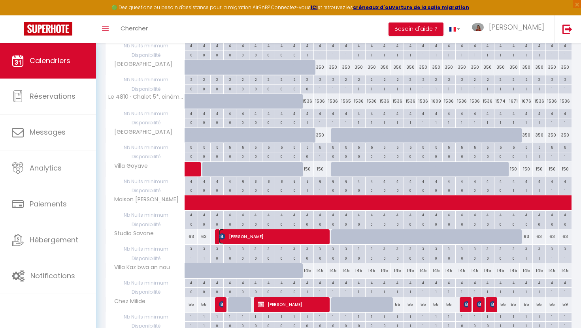
click at [243, 243] on span "[PERSON_NAME]" at bounding box center [273, 236] width 109 height 15
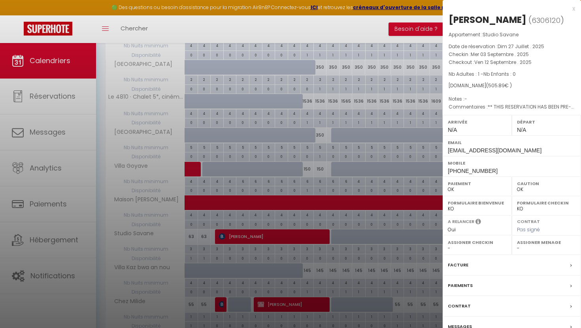
click at [461, 265] on label "Facture" at bounding box center [458, 265] width 21 height 8
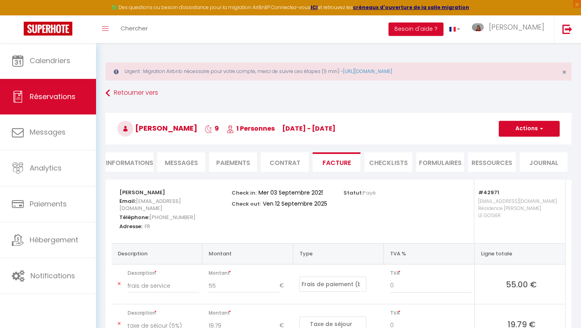
click at [140, 162] on li "Informations" at bounding box center [129, 161] width 48 height 19
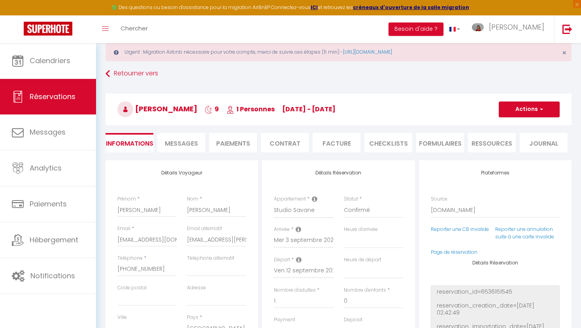
scroll to position [28, 0]
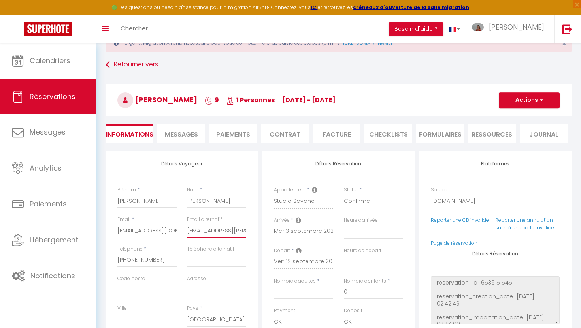
click at [216, 229] on input "[EMAIL_ADDRESS][PERSON_NAME][DOMAIN_NAME]" at bounding box center [216, 231] width 59 height 14
click at [416, 88] on h3 "[PERSON_NAME] 9 1 Personnes [DATE] - [DATE]" at bounding box center [338, 101] width 466 height 32
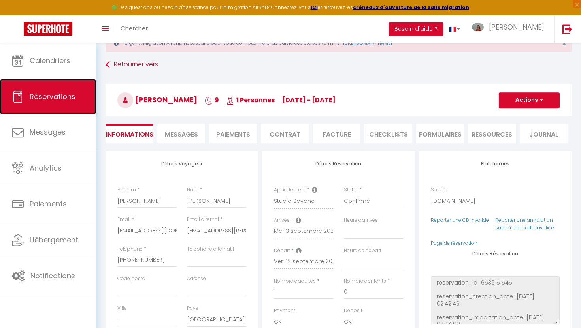
click at [59, 96] on span "Réservations" at bounding box center [53, 97] width 46 height 10
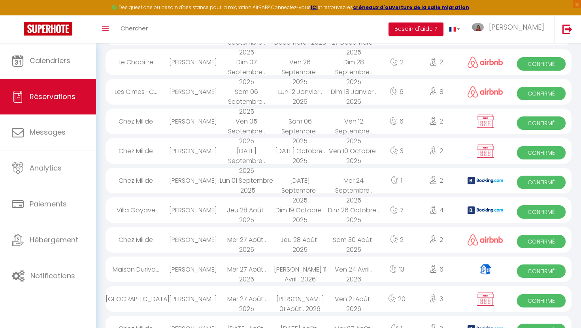
scroll to position [525, 0]
